Goal: Find specific page/section: Find specific page/section

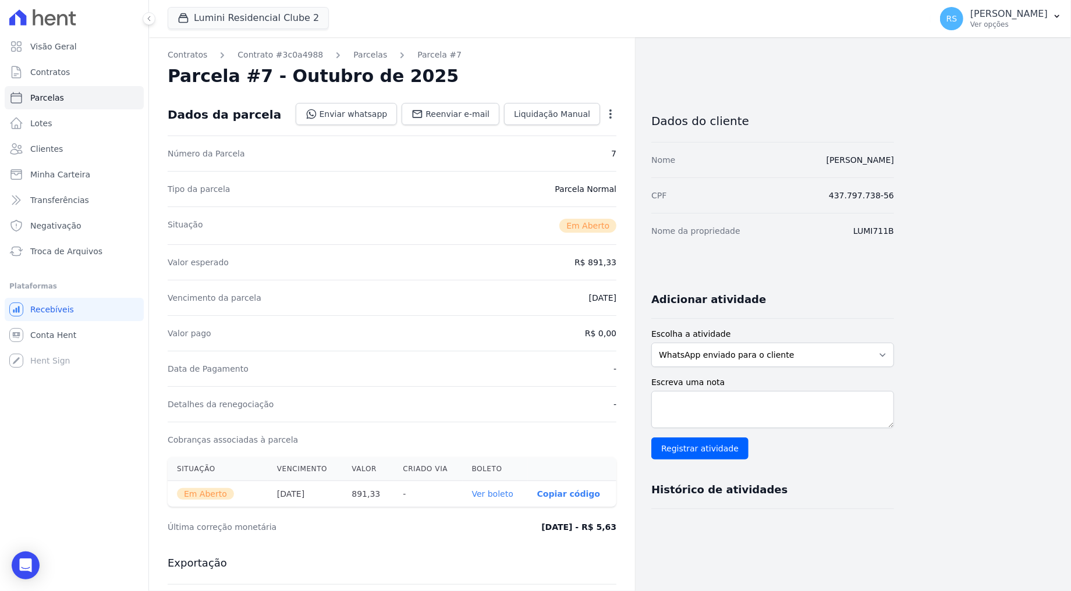
drag, startPoint x: 696, startPoint y: 9, endPoint x: 619, endPoint y: 5, distance: 77.5
click at [696, 9] on div "Lumini Residencial Clube 2 Quattro Lumini Clube Residencial Lumini Residencial …" at bounding box center [547, 18] width 758 height 38
click at [79, 73] on link "Contratos" at bounding box center [74, 72] width 139 height 23
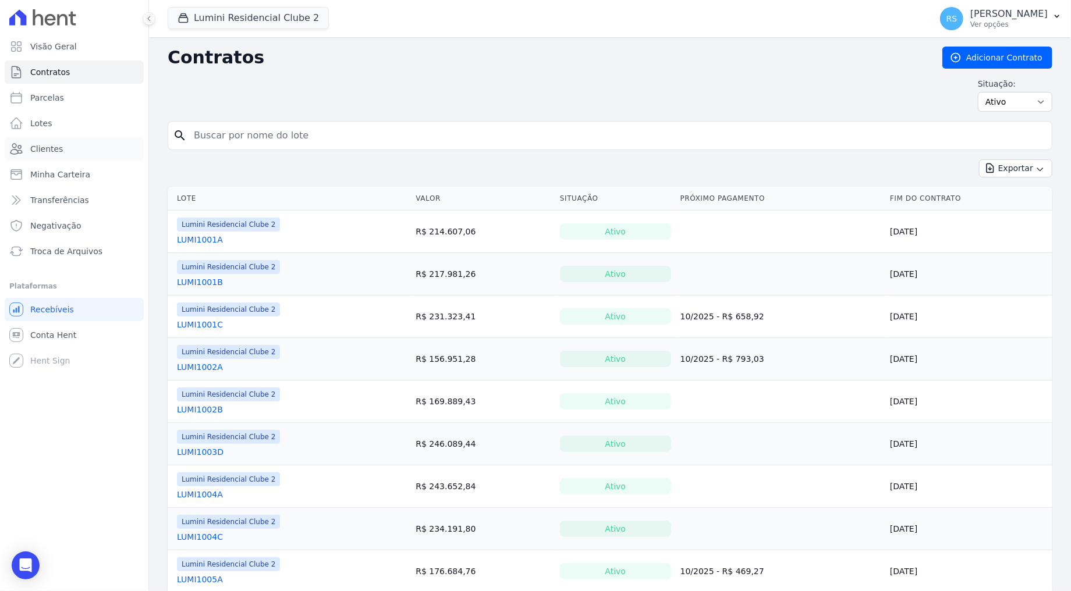
click at [65, 146] on link "Clientes" at bounding box center [74, 148] width 139 height 23
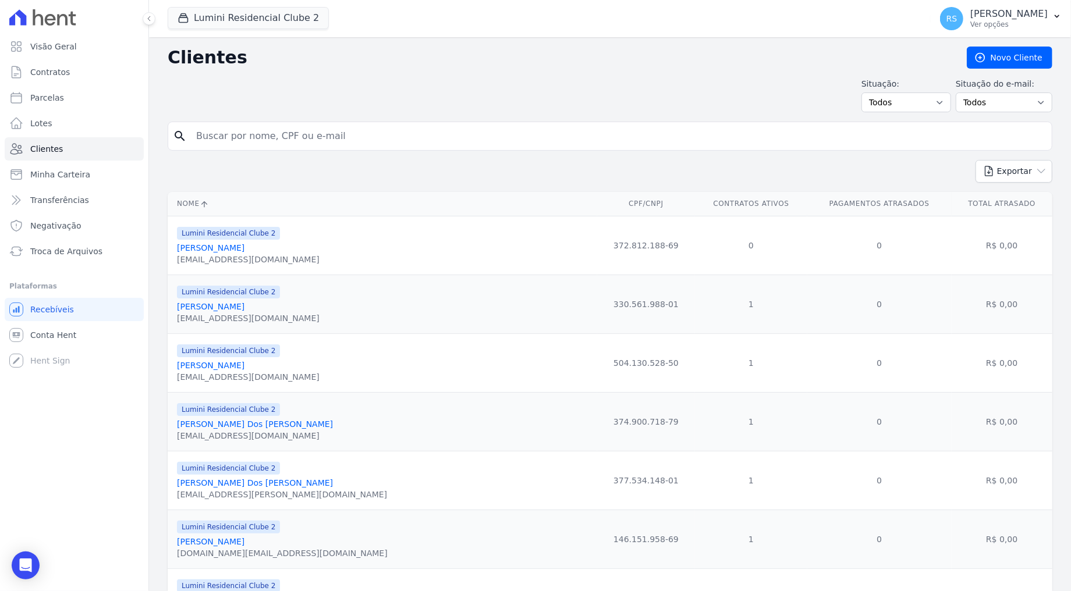
click at [420, 143] on input "search" at bounding box center [618, 136] width 858 height 23
paste input "[PERSON_NAME]"
type input "[PERSON_NAME]"
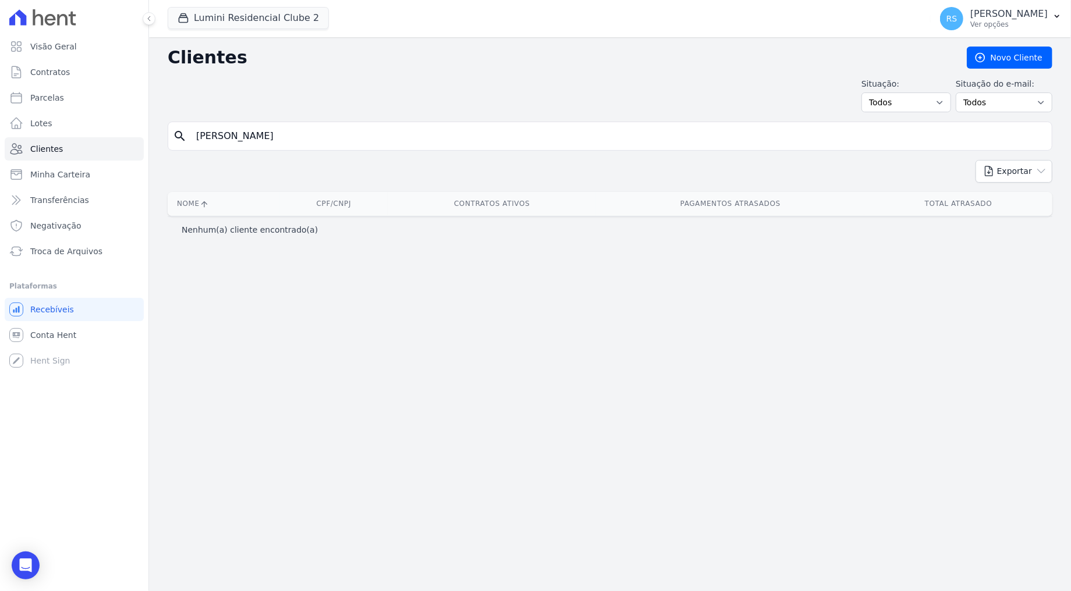
click at [357, 141] on input "[PERSON_NAME]" at bounding box center [618, 136] width 858 height 23
click at [266, 10] on button "Lumini Residencial Clube 2" at bounding box center [248, 18] width 161 height 22
click at [253, 22] on button "Lumini Residencial Clube 2" at bounding box center [248, 18] width 161 height 22
click at [248, 20] on button "Lumini Residencial Clube 2" at bounding box center [248, 18] width 161 height 22
click at [64, 73] on span "Contratos" at bounding box center [50, 72] width 40 height 12
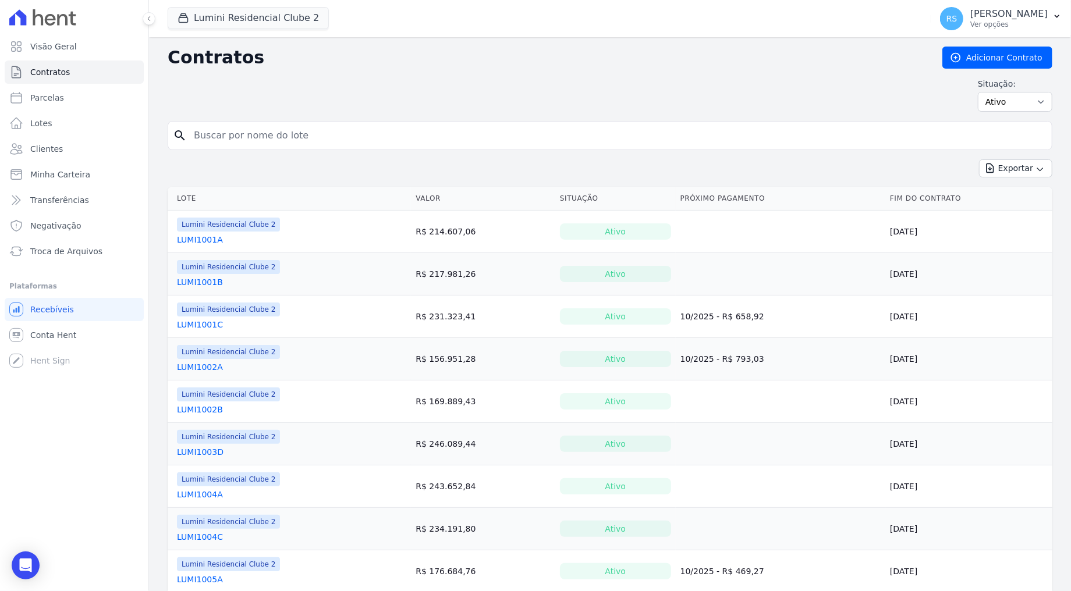
click at [56, 160] on link "Clientes" at bounding box center [74, 148] width 139 height 23
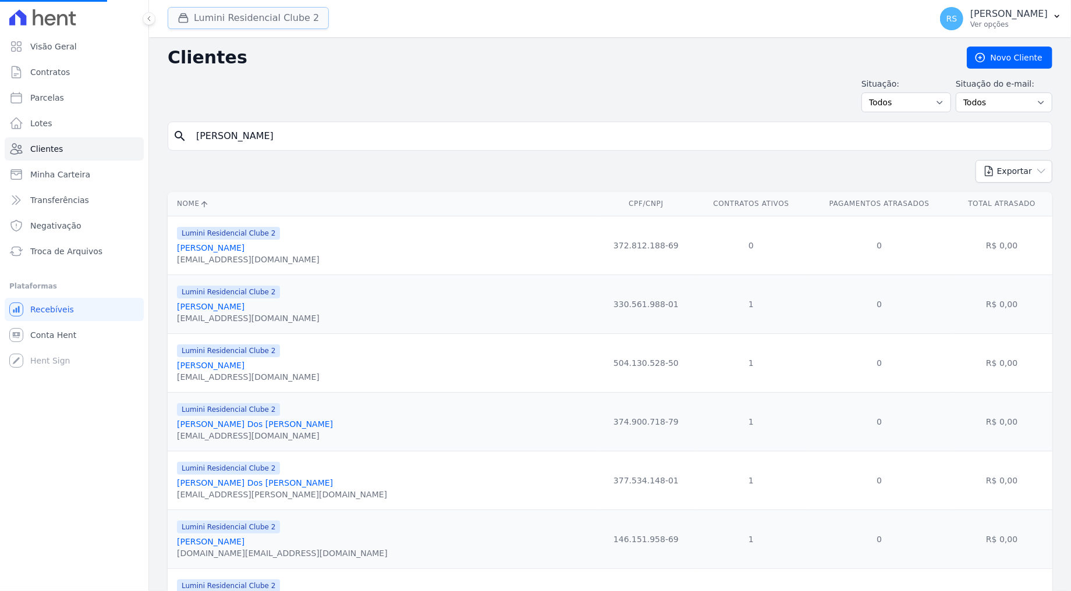
click at [276, 18] on button "Lumini Residencial Clube 2" at bounding box center [248, 18] width 161 height 22
click at [244, 19] on button "Lumini Residencial Clube 2" at bounding box center [248, 18] width 161 height 22
click at [65, 66] on span "Contratos" at bounding box center [50, 72] width 40 height 12
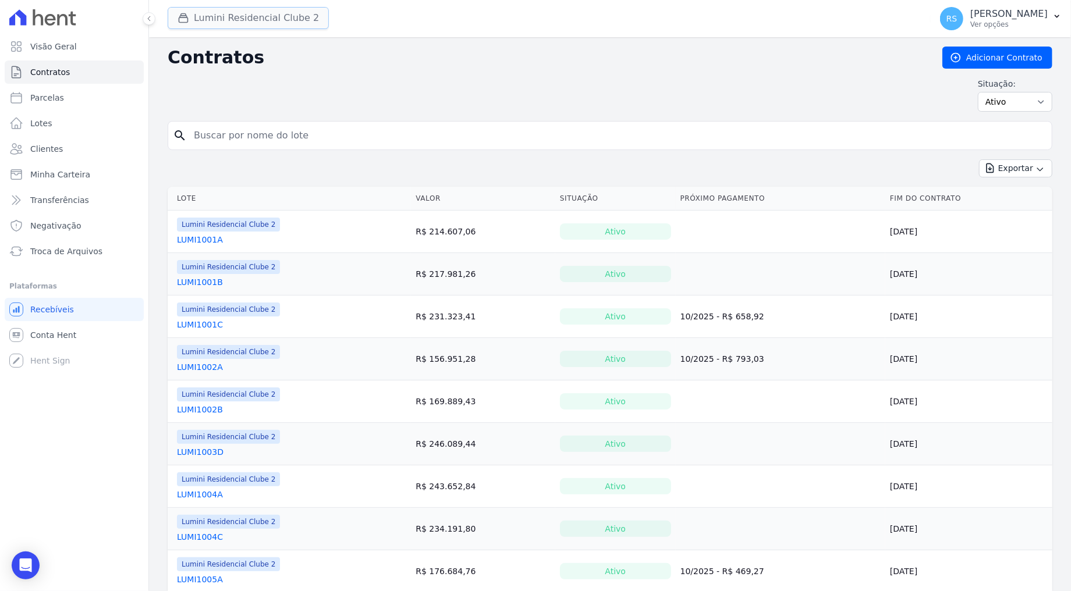
click at [278, 17] on button "Lumini Residencial Clube 2" at bounding box center [248, 18] width 161 height 22
click at [151, 15] on icon at bounding box center [148, 18] width 7 height 7
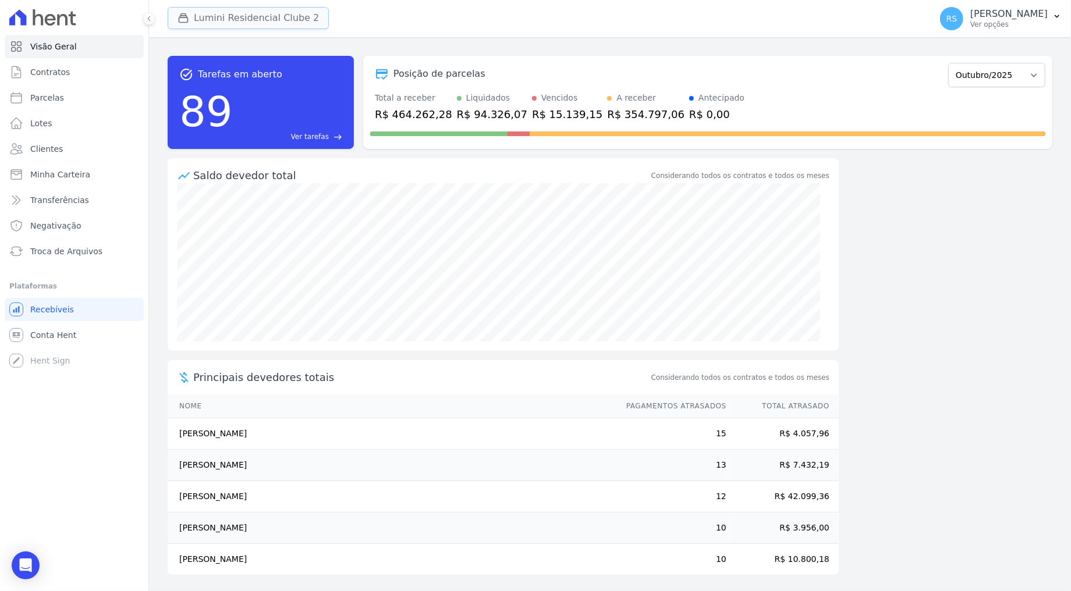
click at [222, 14] on button "Lumini Residencial Clube 2" at bounding box center [248, 18] width 161 height 22
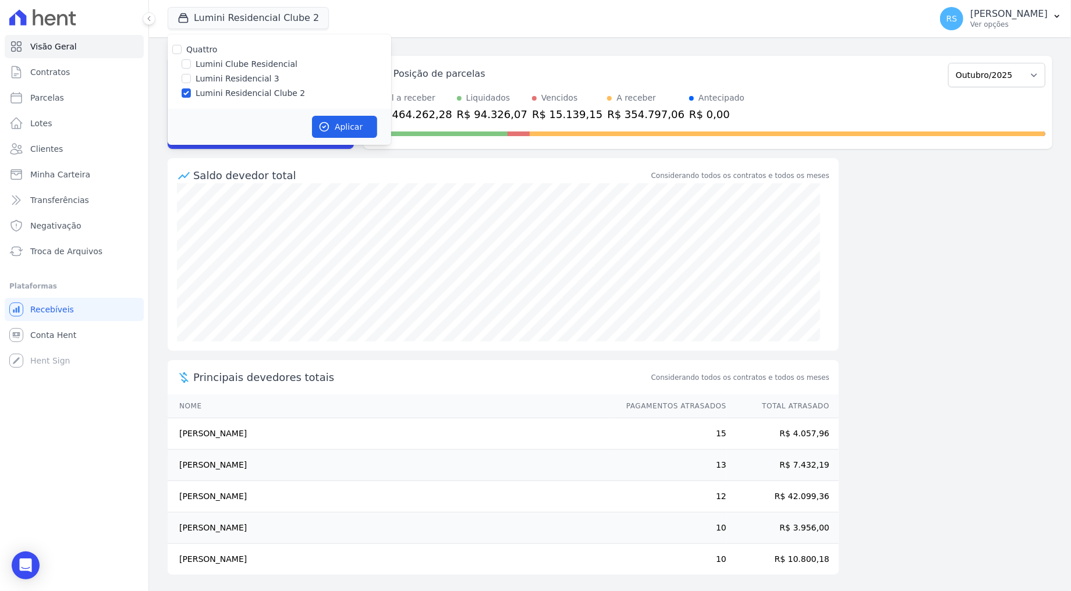
click at [214, 63] on label "Lumini Clube Residencial" at bounding box center [247, 64] width 102 height 12
click at [191, 63] on input "Lumini Clube Residencial" at bounding box center [186, 63] width 9 height 9
checkbox input "true"
click at [205, 88] on label "Lumini Residencial Clube 2" at bounding box center [250, 93] width 109 height 12
click at [191, 88] on input "Lumini Residencial Clube 2" at bounding box center [186, 92] width 9 height 9
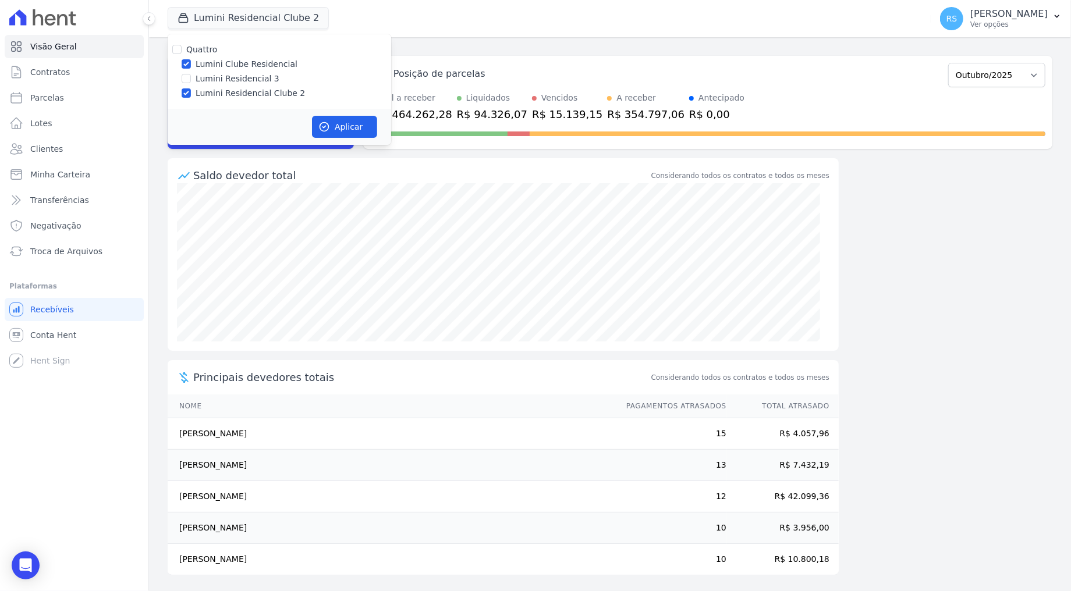
checkbox input "false"
click at [346, 123] on button "Aplicar" at bounding box center [344, 127] width 65 height 22
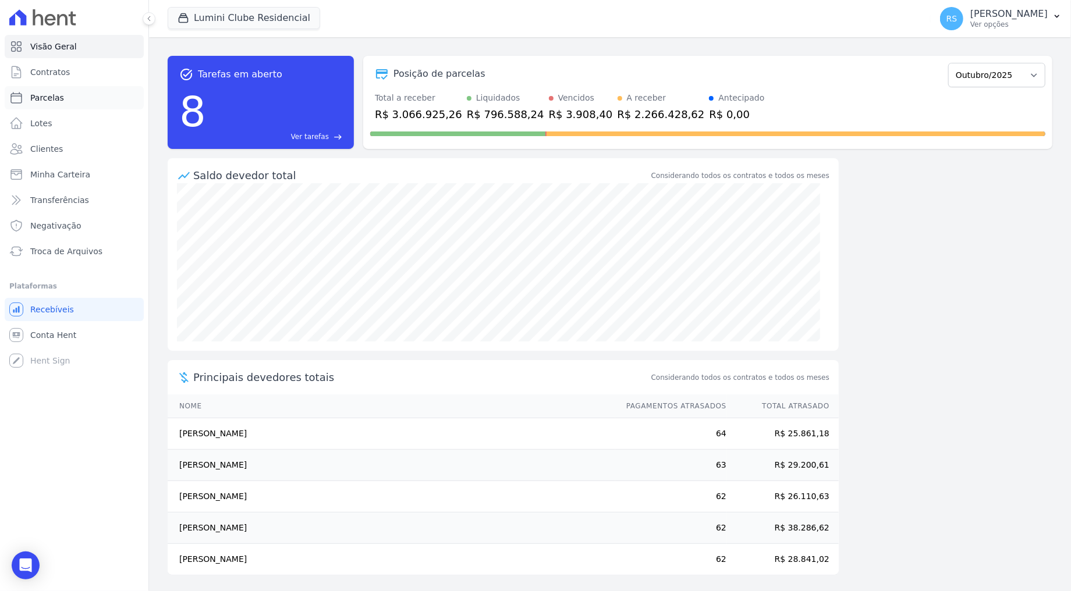
click at [62, 101] on link "Parcelas" at bounding box center [74, 97] width 139 height 23
select select
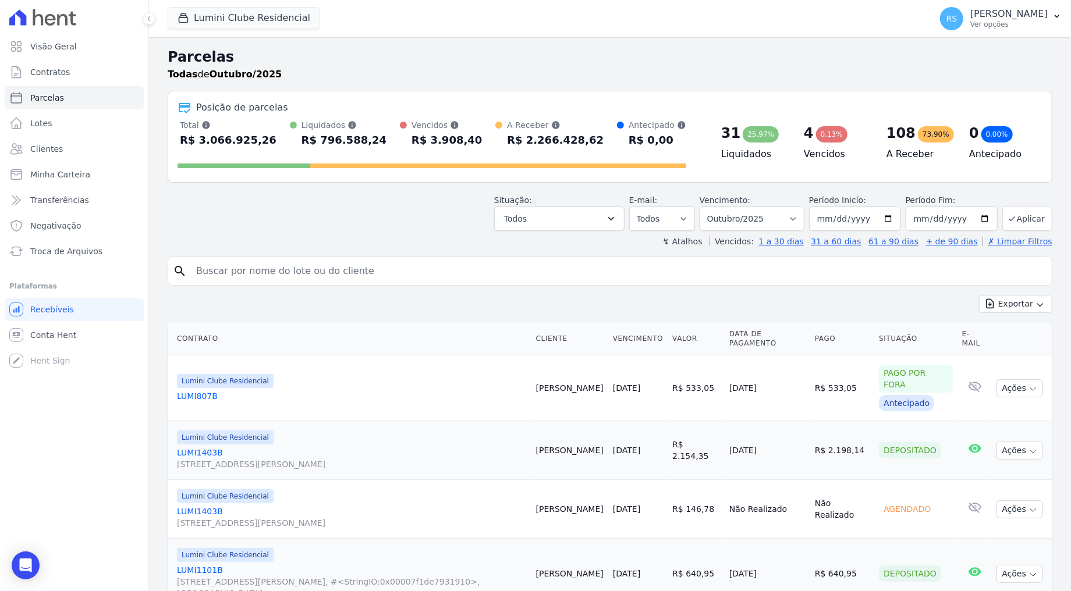
click at [427, 263] on input "search" at bounding box center [618, 271] width 858 height 23
paste input "[PERSON_NAME]"
type input "[PERSON_NAME]"
select select
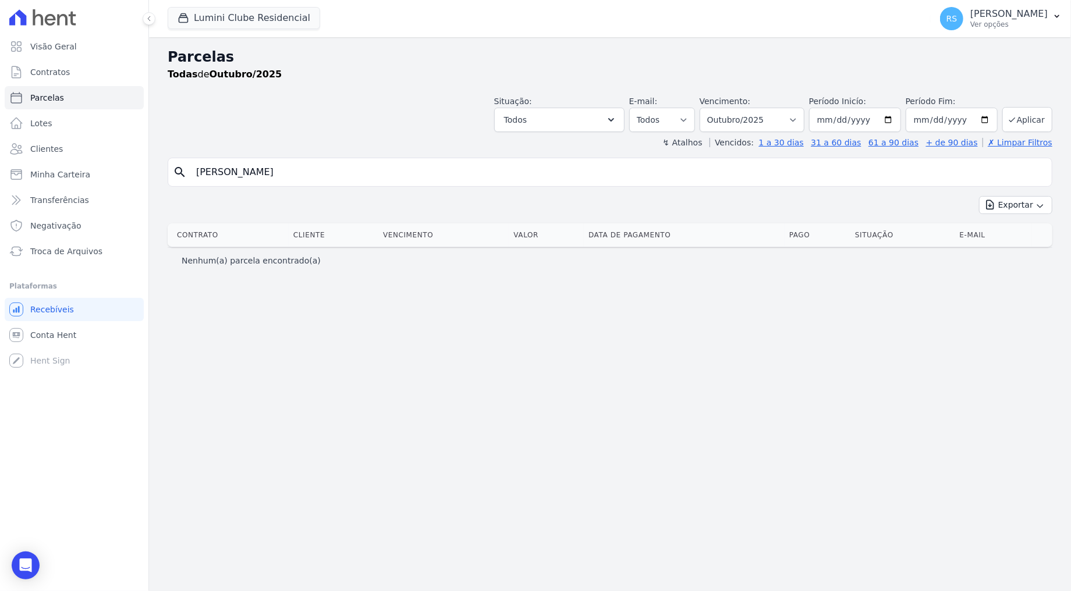
click at [336, 177] on input "[PERSON_NAME]" at bounding box center [618, 172] width 858 height 23
click at [61, 73] on span "Contratos" at bounding box center [50, 72] width 40 height 12
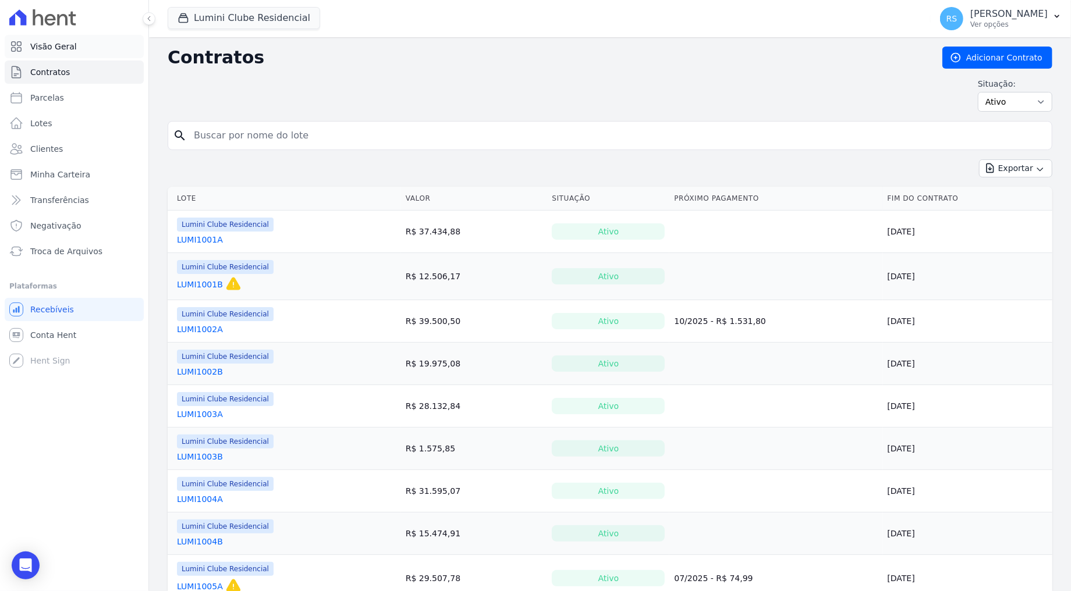
click at [80, 50] on link "Visão Geral" at bounding box center [74, 46] width 139 height 23
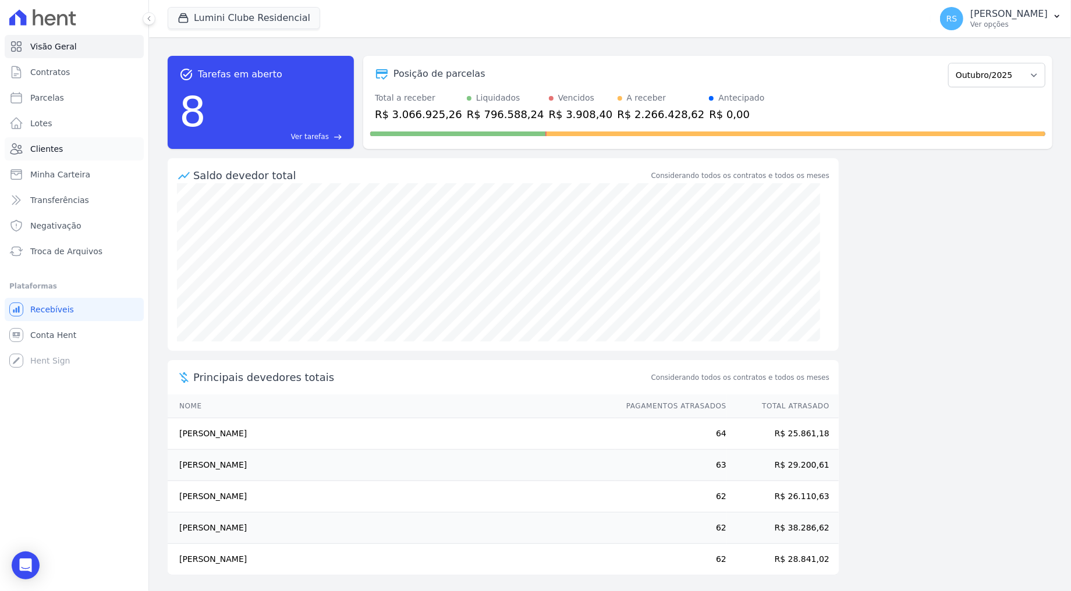
click at [46, 145] on span "Clientes" at bounding box center [46, 149] width 33 height 12
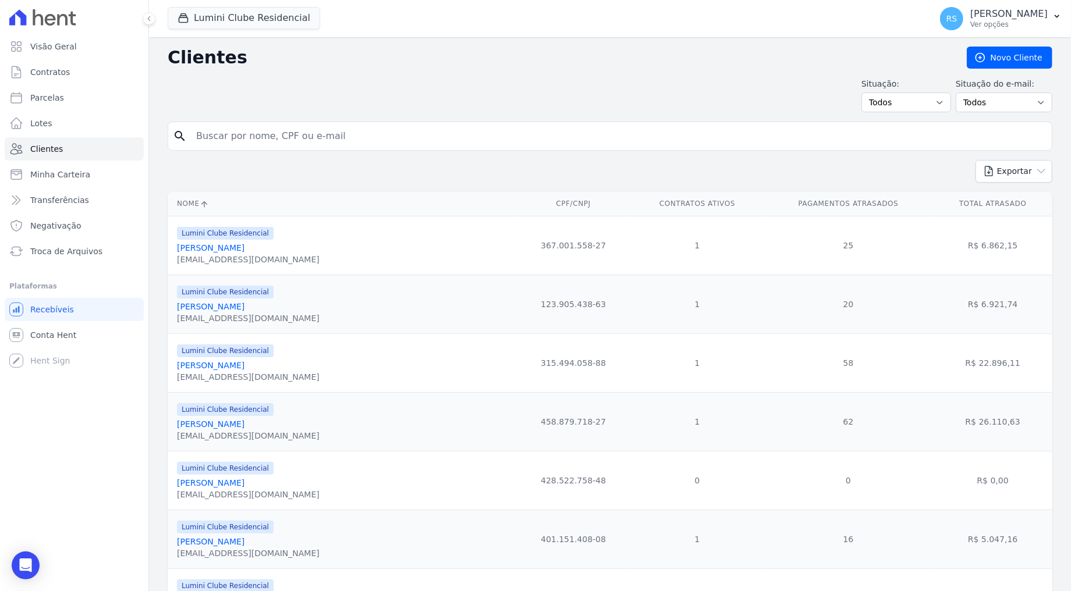
click at [284, 140] on input "search" at bounding box center [618, 136] width 858 height 23
paste input "[PERSON_NAME]"
type input "[PERSON_NAME]"
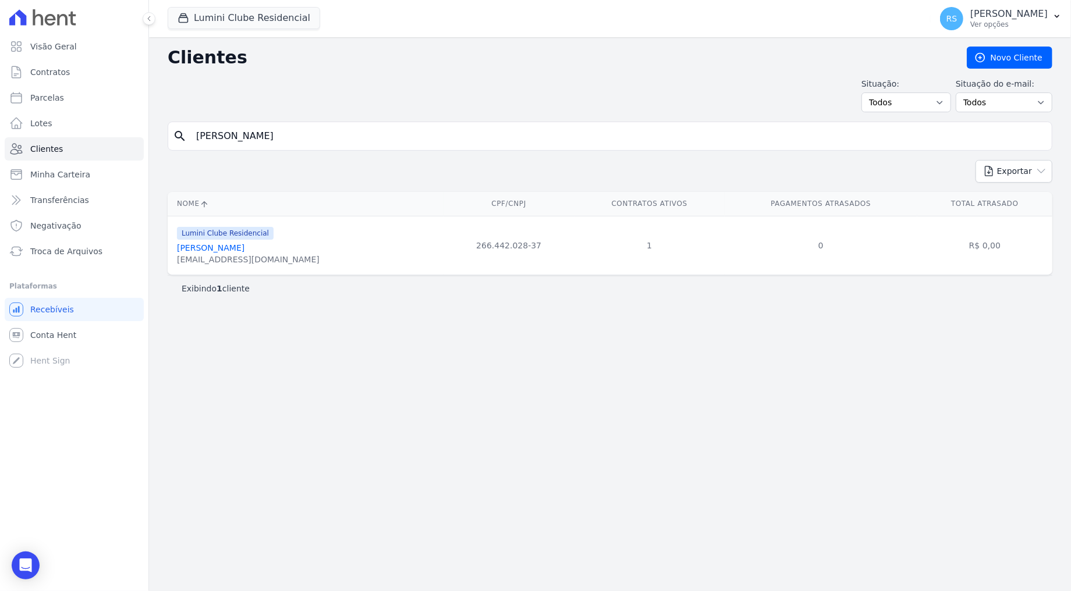
click at [244, 244] on link "[PERSON_NAME]" at bounding box center [210, 247] width 67 height 9
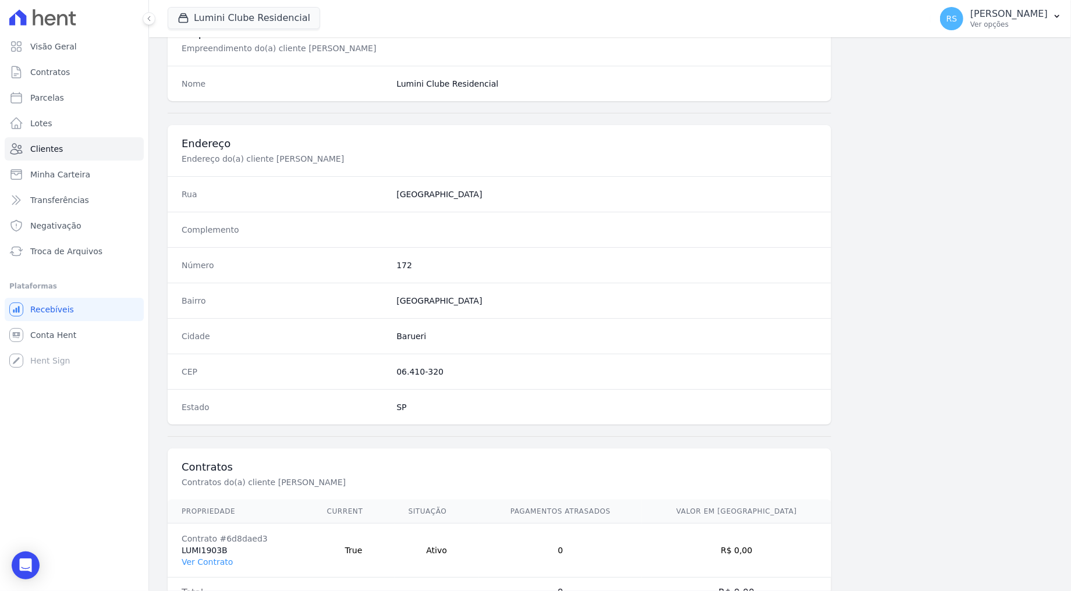
scroll to position [498, 0]
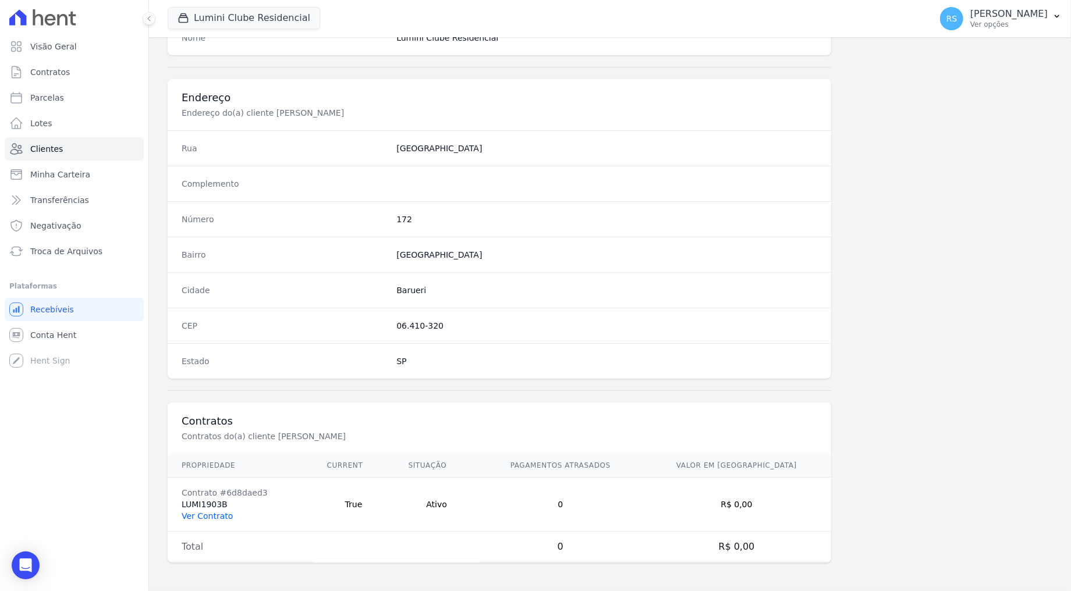
click at [203, 517] on link "Ver Contrato" at bounding box center [207, 515] width 51 height 9
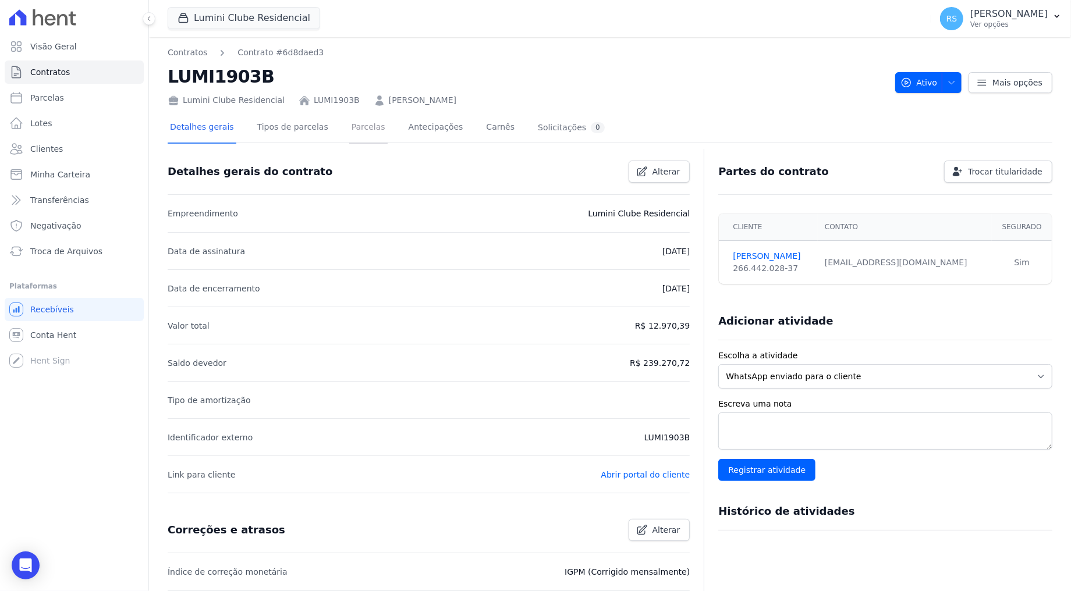
click at [364, 130] on link "Parcelas" at bounding box center [368, 128] width 38 height 31
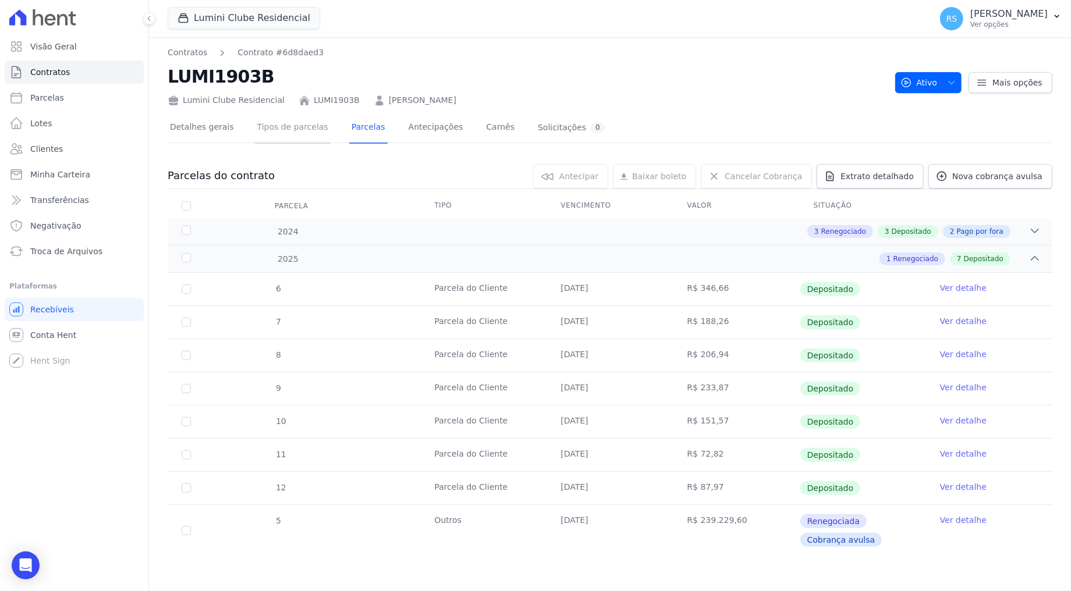
click at [277, 129] on link "Tipos de parcelas" at bounding box center [293, 128] width 76 height 31
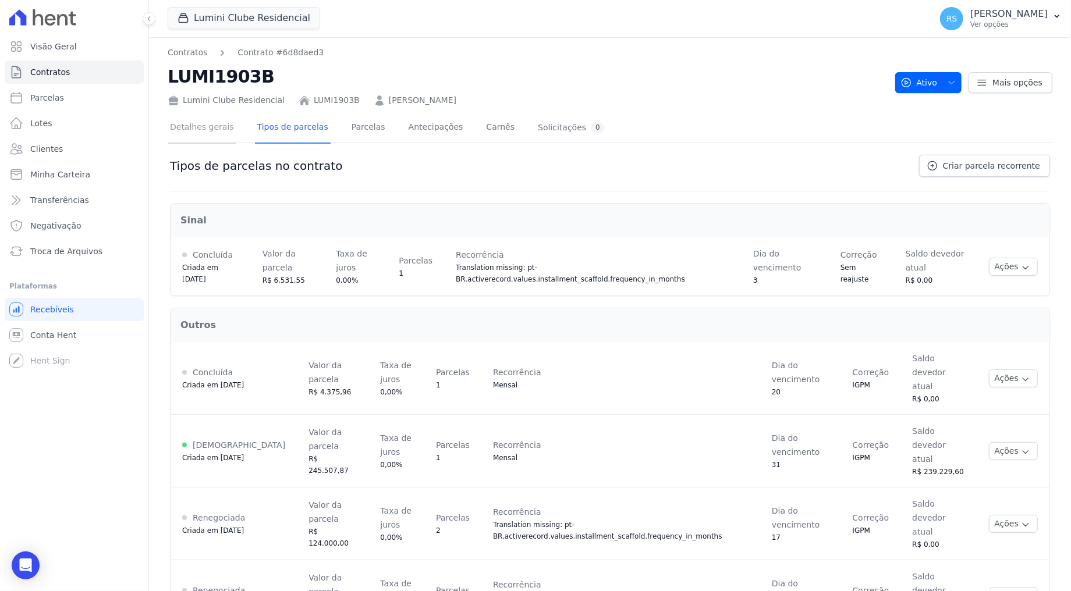
click at [190, 128] on link "Detalhes gerais" at bounding box center [202, 128] width 69 height 31
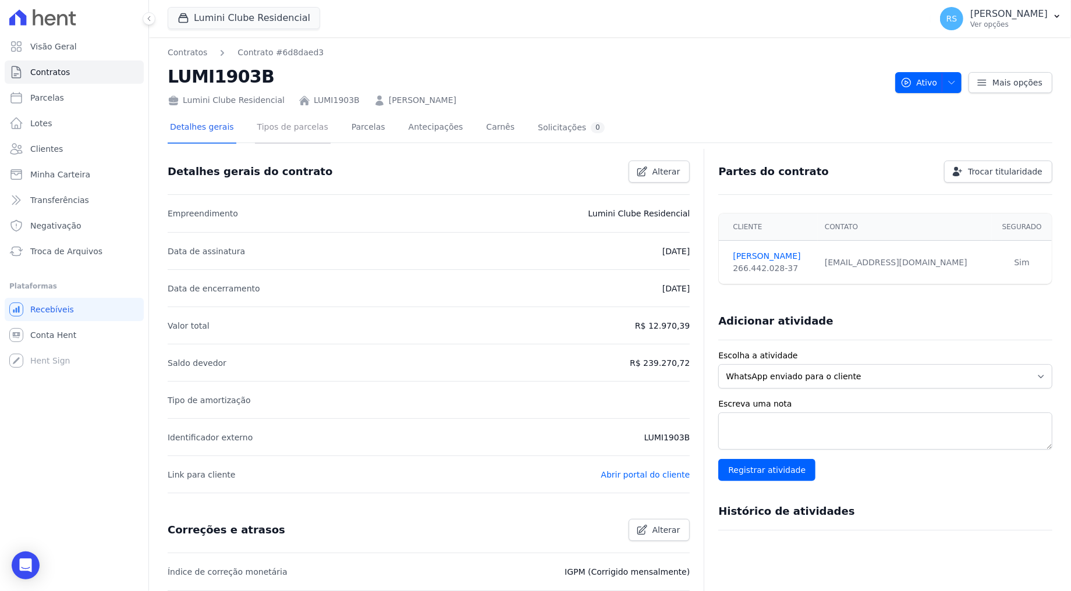
click at [273, 118] on link "Tipos de parcelas" at bounding box center [293, 128] width 76 height 31
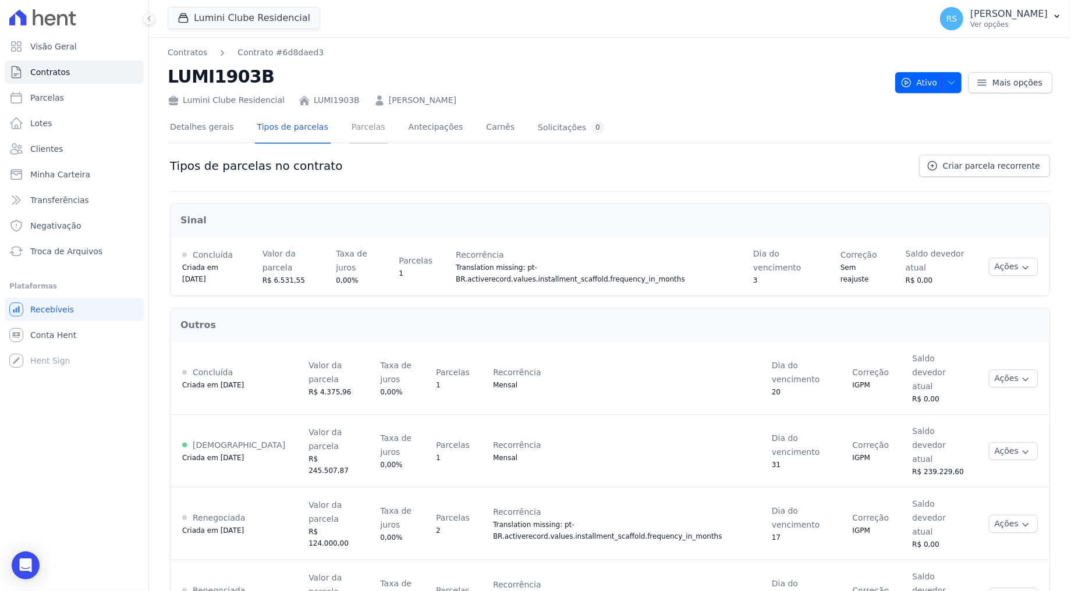
click at [353, 130] on link "Parcelas" at bounding box center [368, 128] width 38 height 31
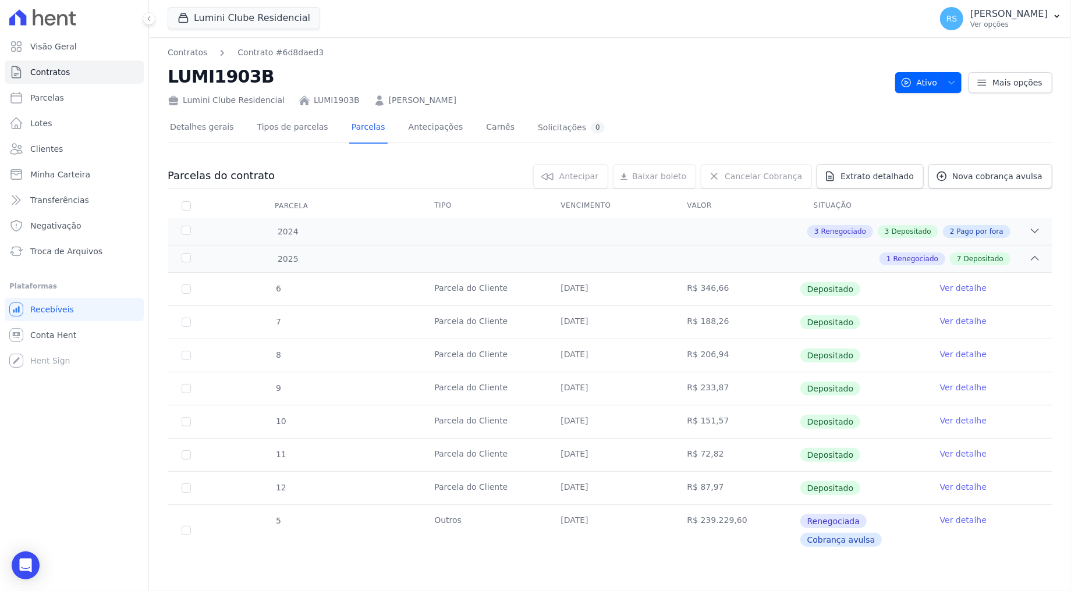
click at [857, 542] on span "Cobrança avulsa" at bounding box center [841, 540] width 82 height 14
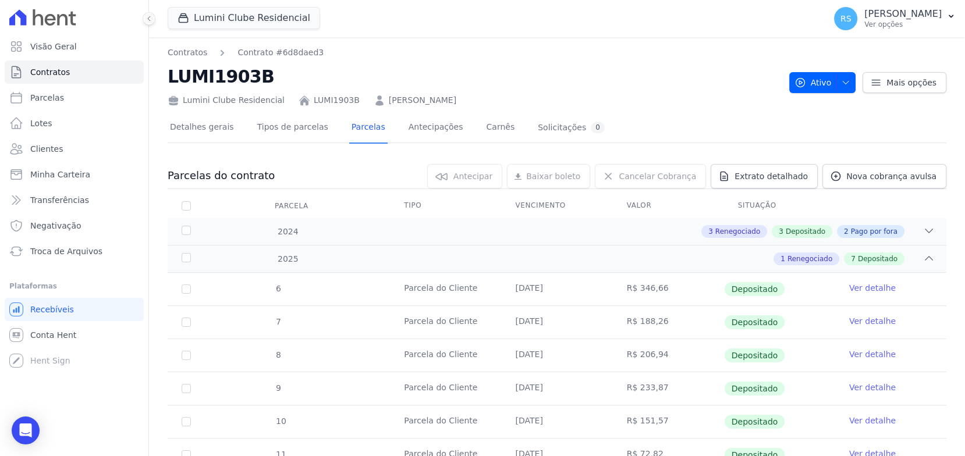
click at [736, 51] on nav "Contratos Contrato #6d8daed3" at bounding box center [474, 53] width 612 height 12
